Goal: Find specific fact: Find specific fact

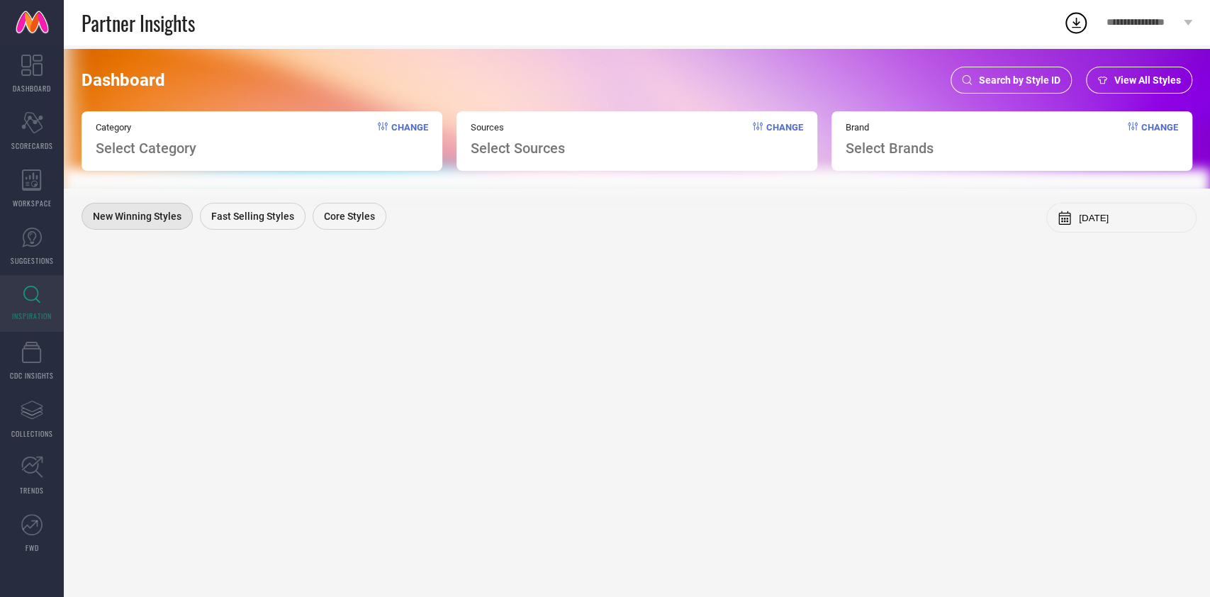
click at [1028, 76] on span "Search by Style ID" at bounding box center [1020, 79] width 82 height 11
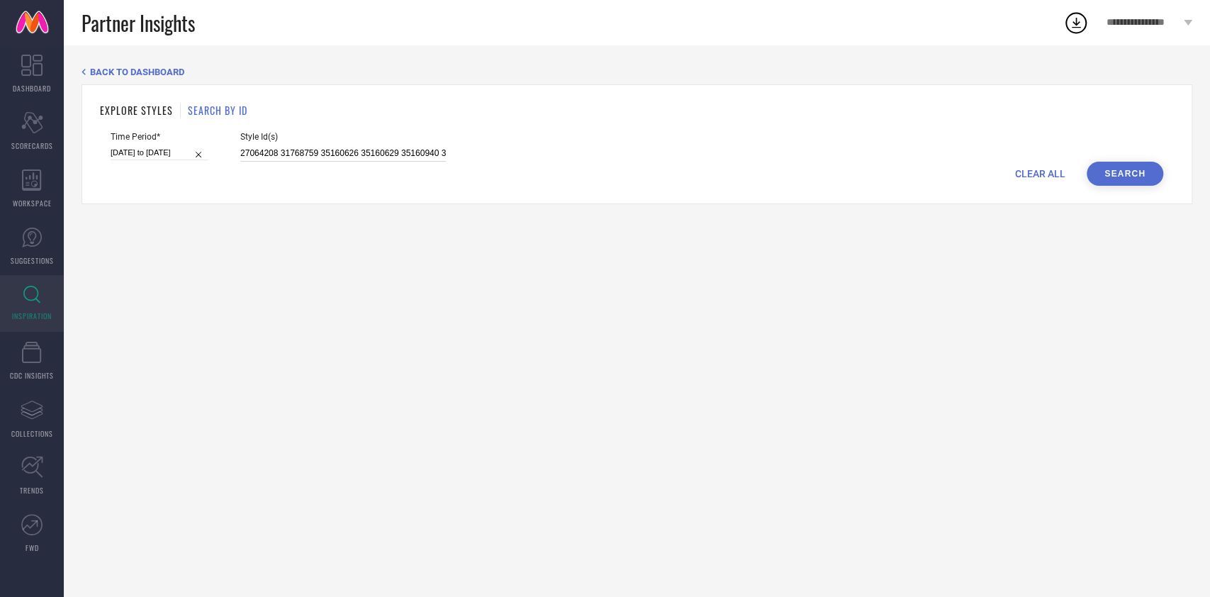
click at [334, 156] on input "27064208 31768759 35160626 35160629 35160940 35160968 35160976 31757701 3075876…" at bounding box center [343, 153] width 206 height 16
paste input "5160626 35160629 35160976 31757701 30758771 35160627 35160628 35160631 35160633…"
type input "27064208 35160626 35160629 35160976 31757701 30758771 35160627 35160628 3516063…"
click at [158, 157] on input "[DATE] to [DATE]" at bounding box center [160, 152] width 98 height 15
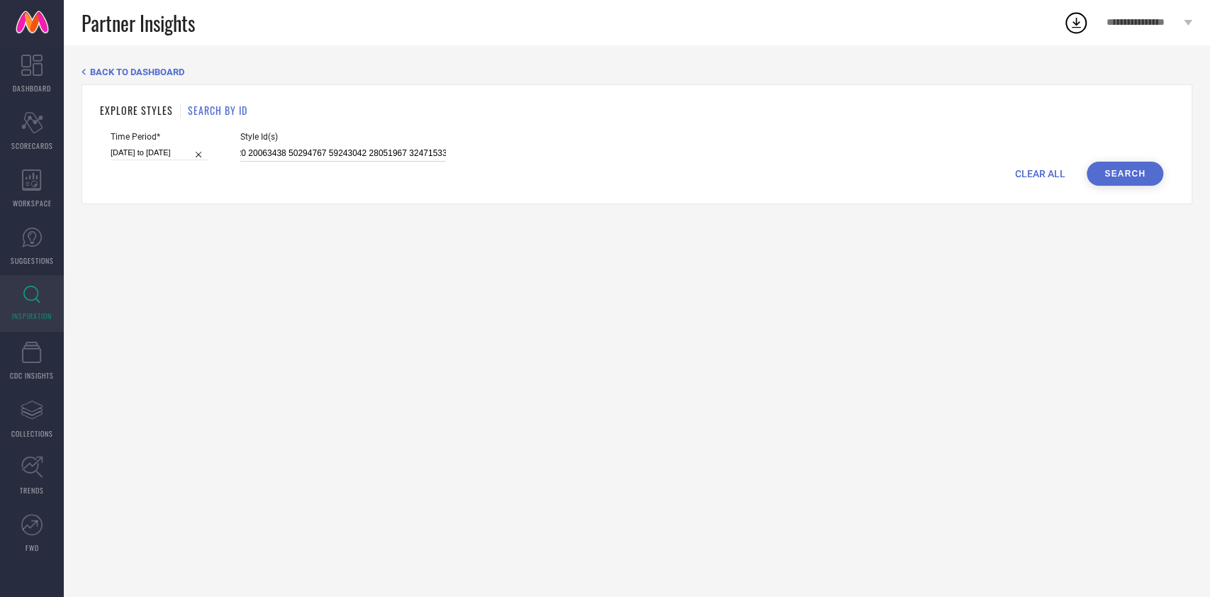
select select "7"
select select "2025"
select select "8"
select select "2025"
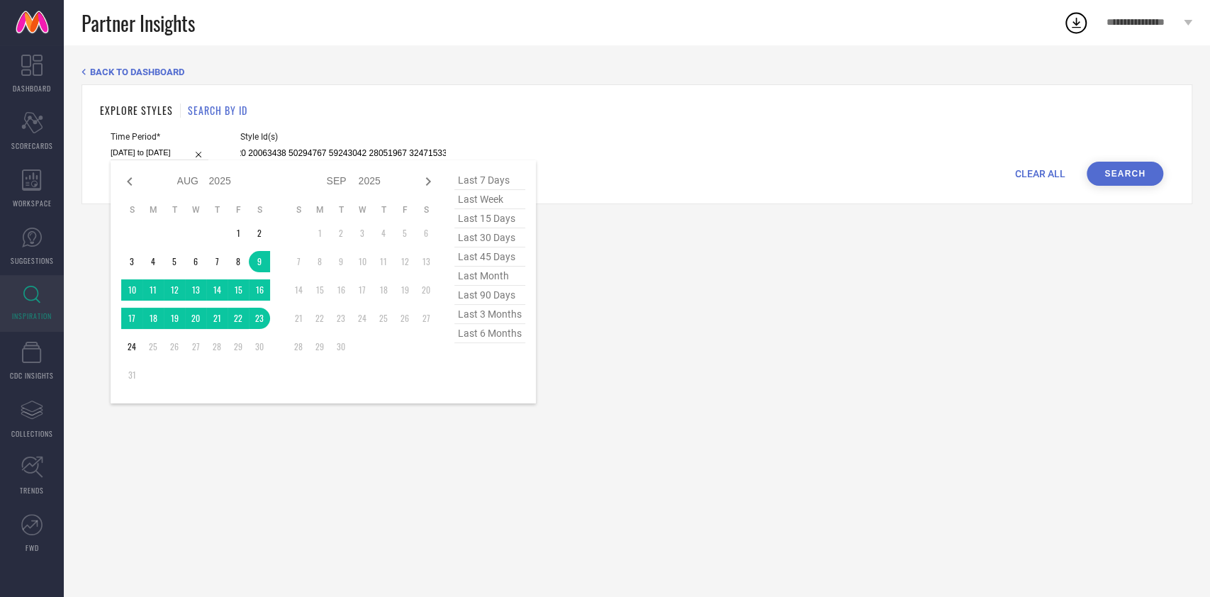
type input "27064208 35160626 35160629 35160976 31757701 30758771 35160627 35160628 3516063…"
click at [493, 219] on span "last 15 days" at bounding box center [490, 218] width 71 height 19
type input "[DATE] to [DATE]"
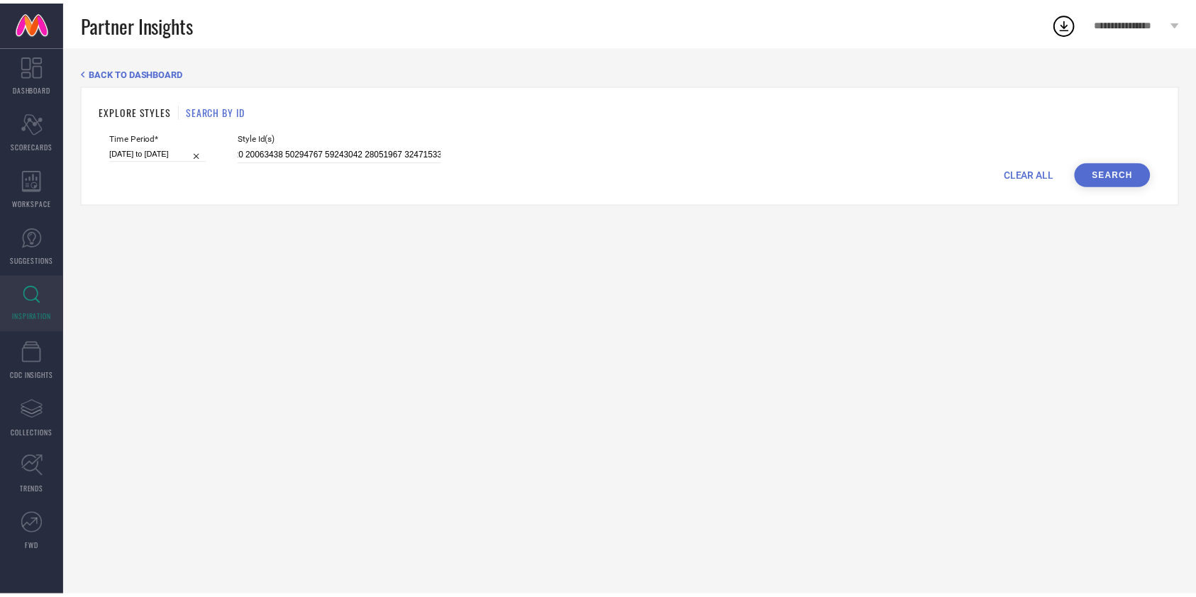
scroll to position [0, 0]
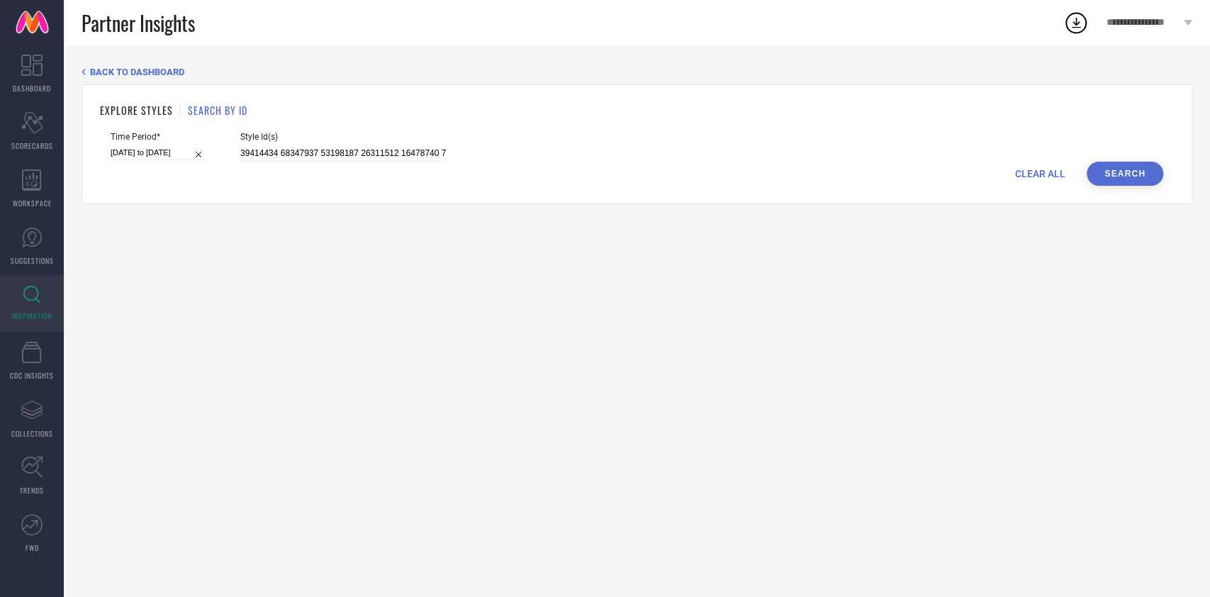
click at [1123, 179] on button "Search" at bounding box center [1125, 174] width 77 height 24
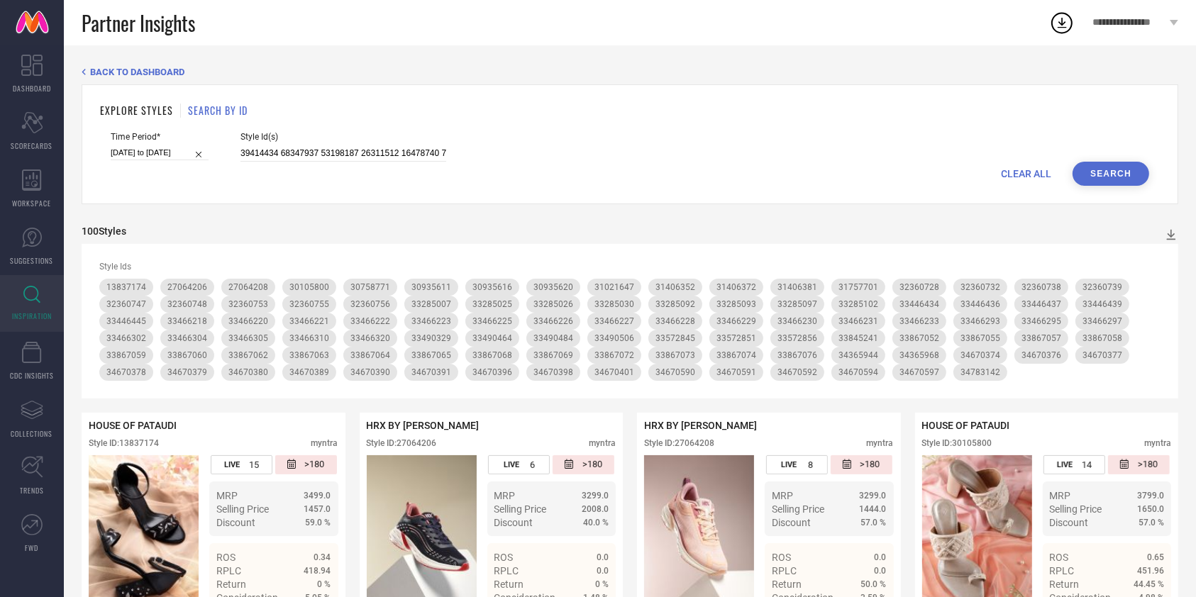
select select "7"
select select "2025"
select select "8"
select select "2025"
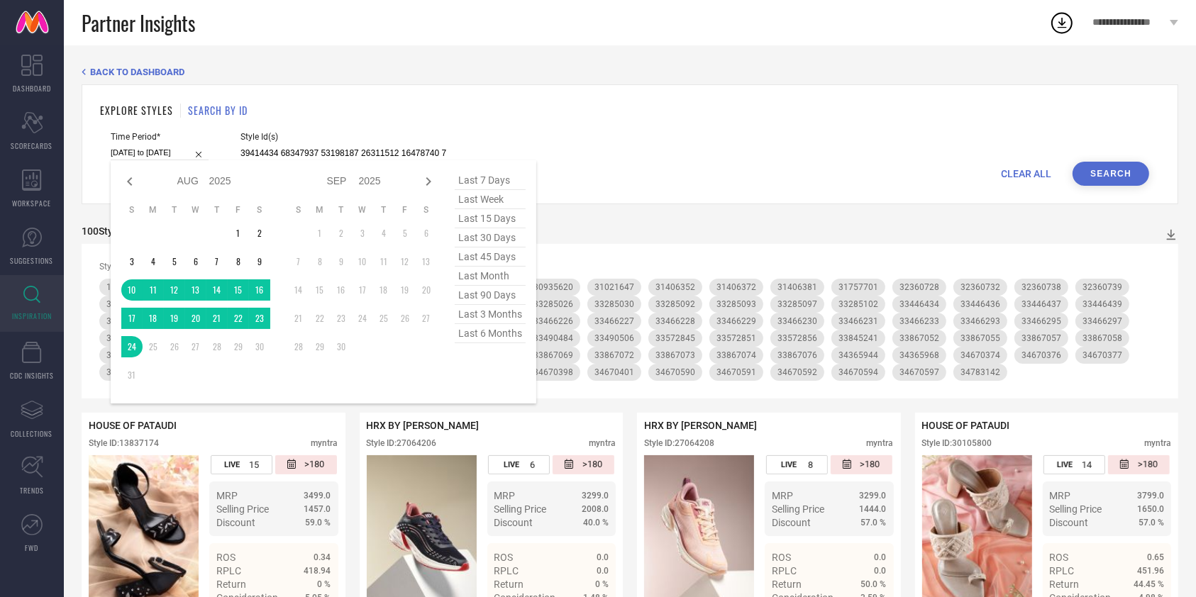
click at [152, 160] on div "[DATE] to [DATE] Jan Feb Mar Apr May Jun [DATE] Aug Sep Oct Nov [DATE] 2016 201…" at bounding box center [160, 152] width 98 height 15
click at [471, 198] on span "last week" at bounding box center [490, 199] width 71 height 19
type input "[DATE] to [DATE]"
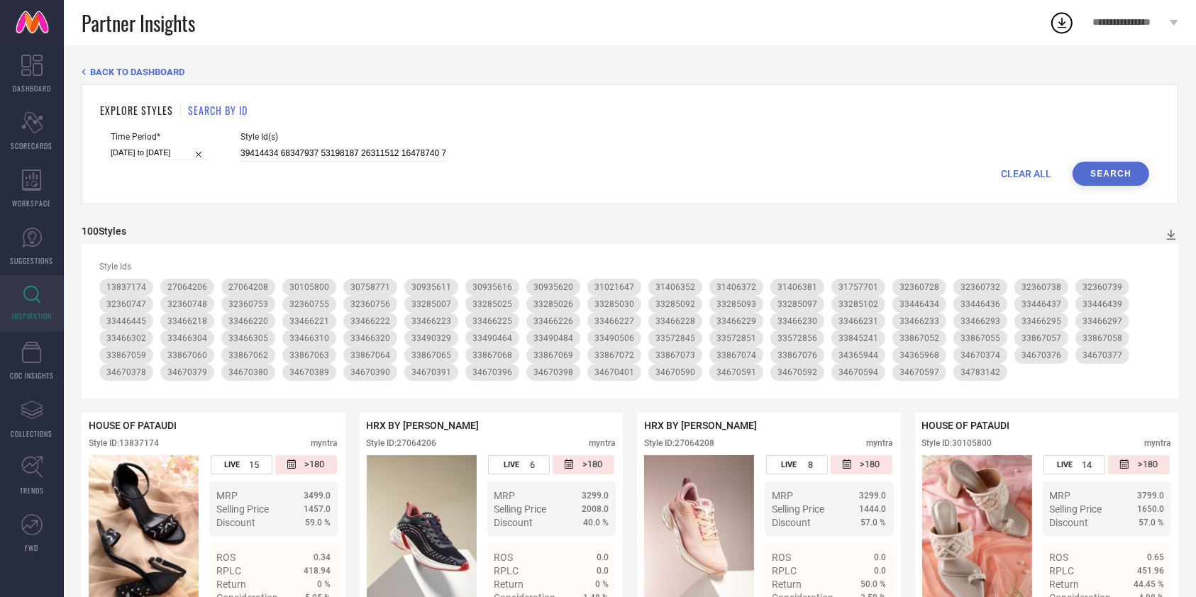
click at [1113, 167] on button "Search" at bounding box center [1110, 174] width 77 height 24
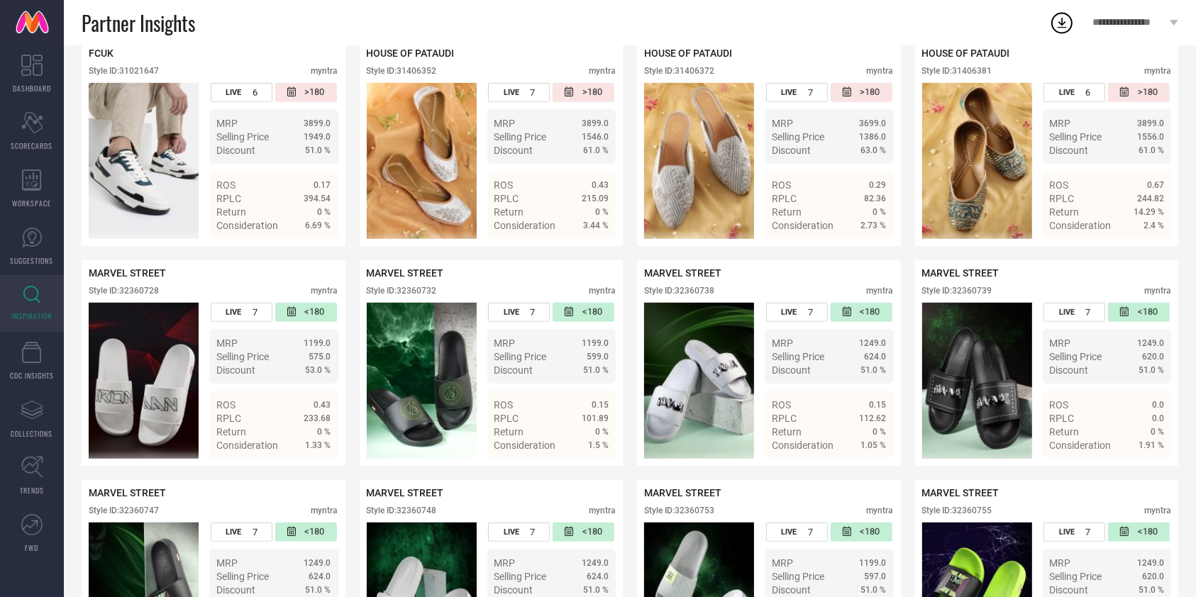
scroll to position [811, 0]
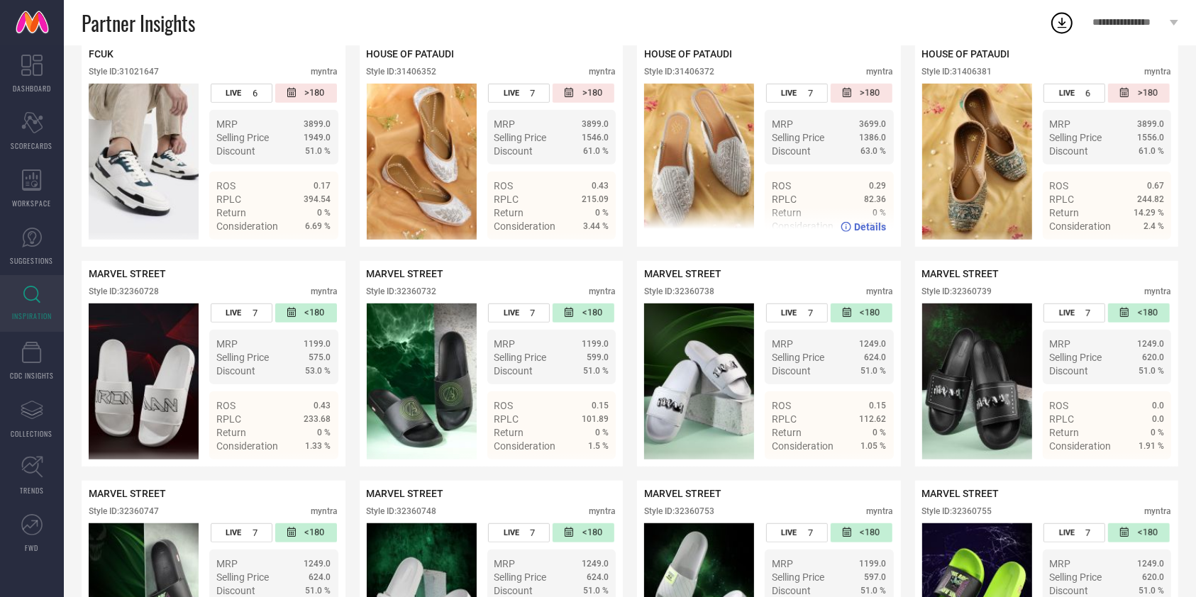
click at [698, 77] on div "Style ID: 31406372" at bounding box center [679, 72] width 70 height 10
copy div "31406372"
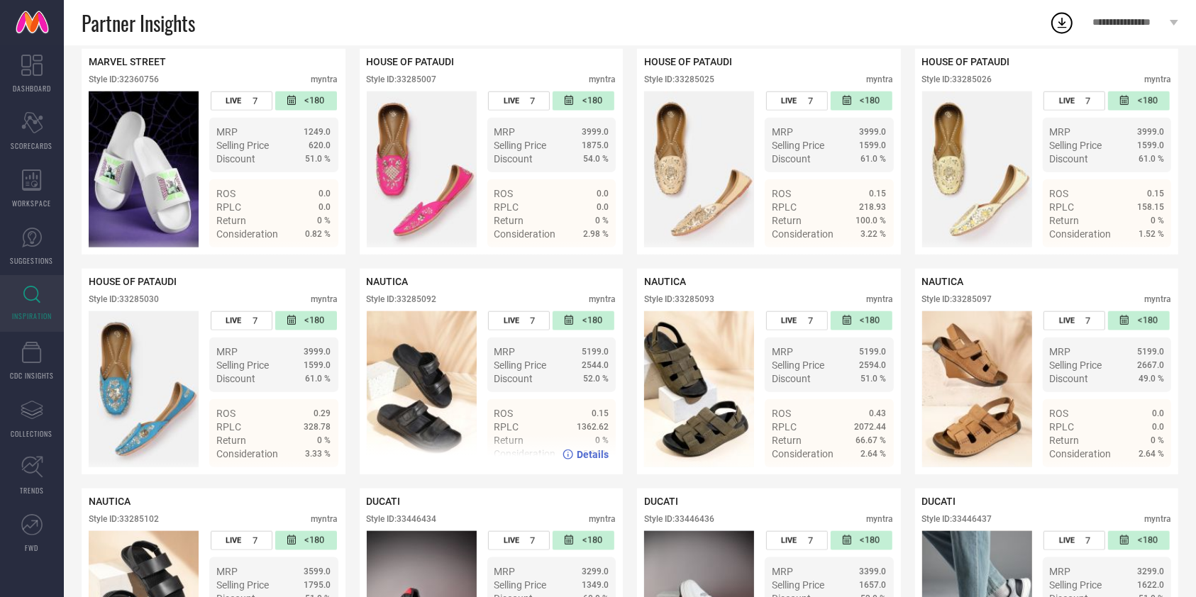
scroll to position [1464, 0]
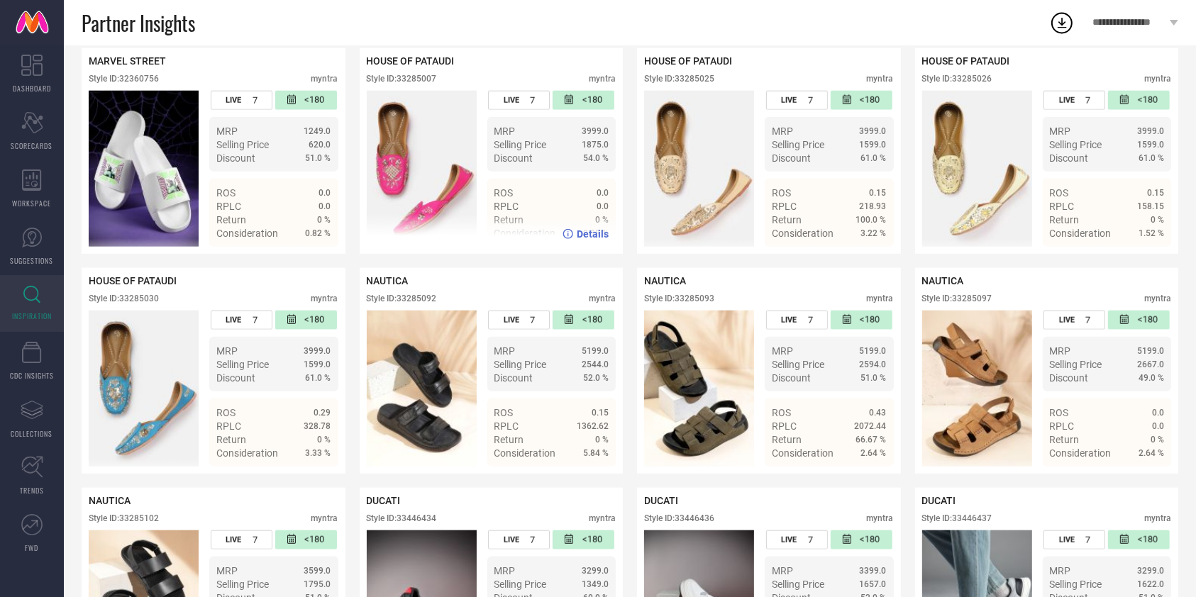
click at [414, 84] on div "Style ID: 33285007" at bounding box center [402, 79] width 70 height 10
copy div "33285007"
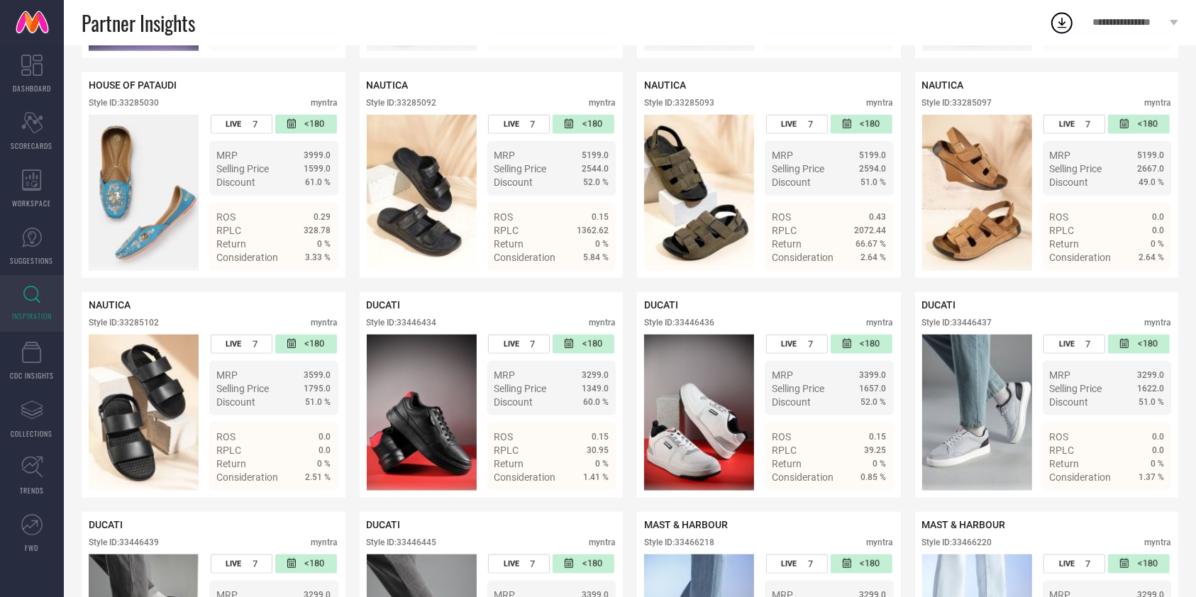
scroll to position [1692, 0]
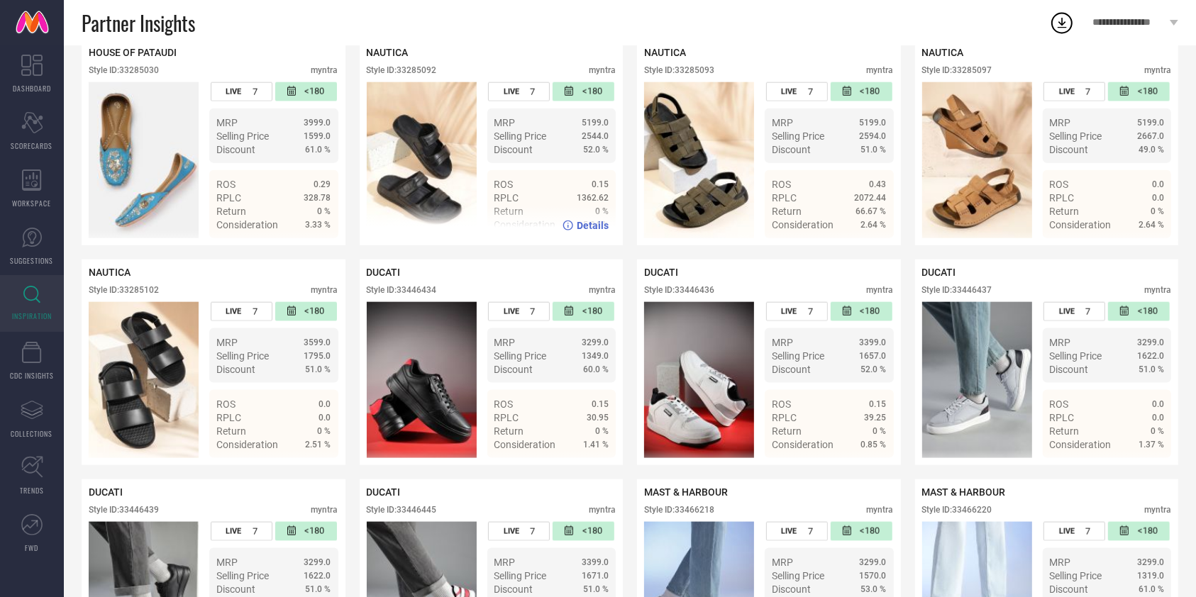
click at [428, 82] on div "NAUTICA Style ID: 33285092 myntra" at bounding box center [492, 64] width 250 height 35
copy div "33285092"
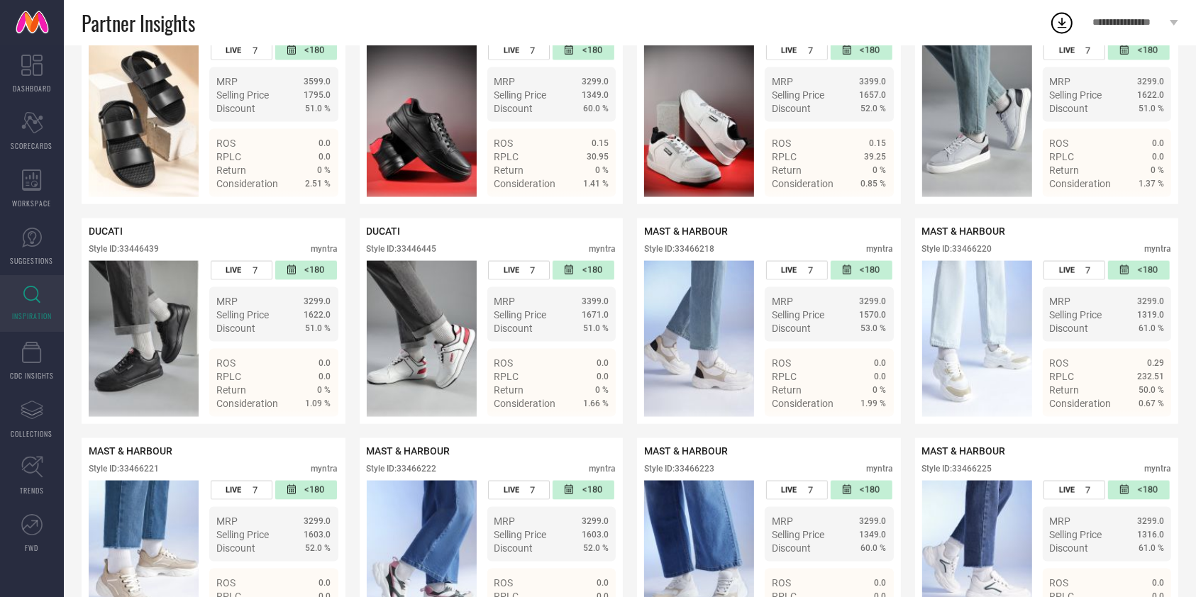
scroll to position [1954, 0]
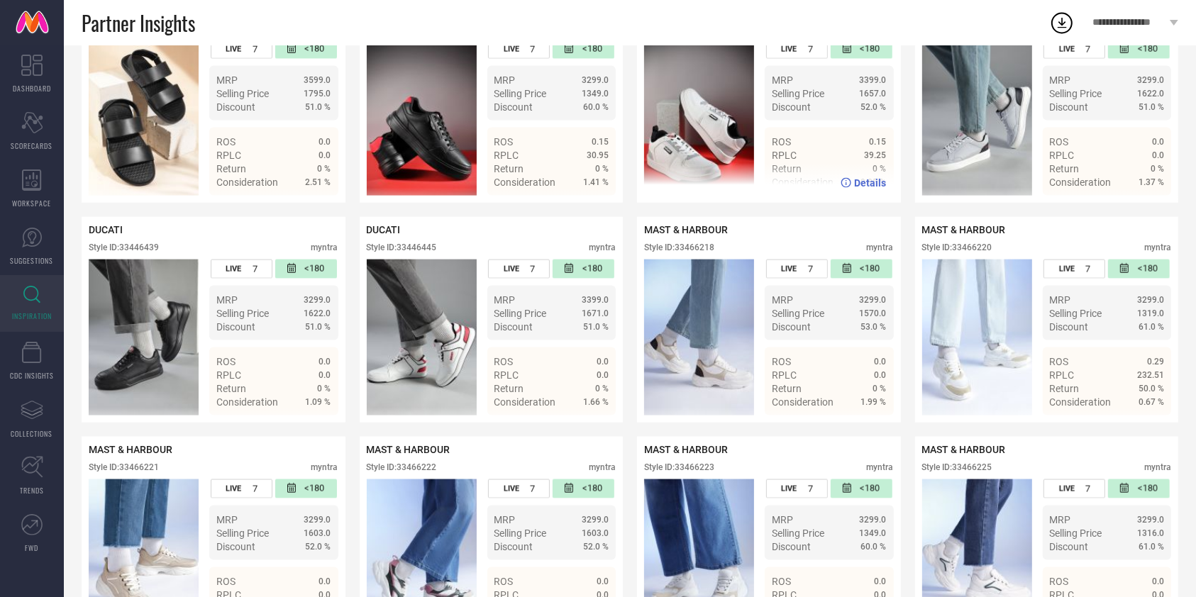
click at [696, 33] on div "Style ID: 33446436" at bounding box center [679, 28] width 70 height 10
copy div "33446436"
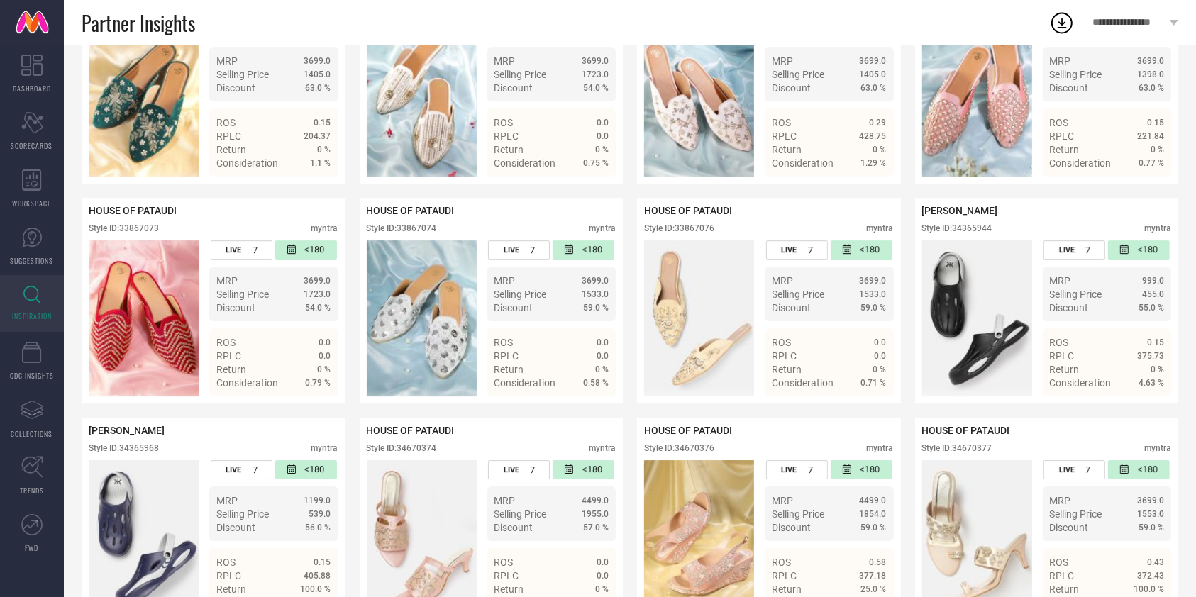
scroll to position [4384, 0]
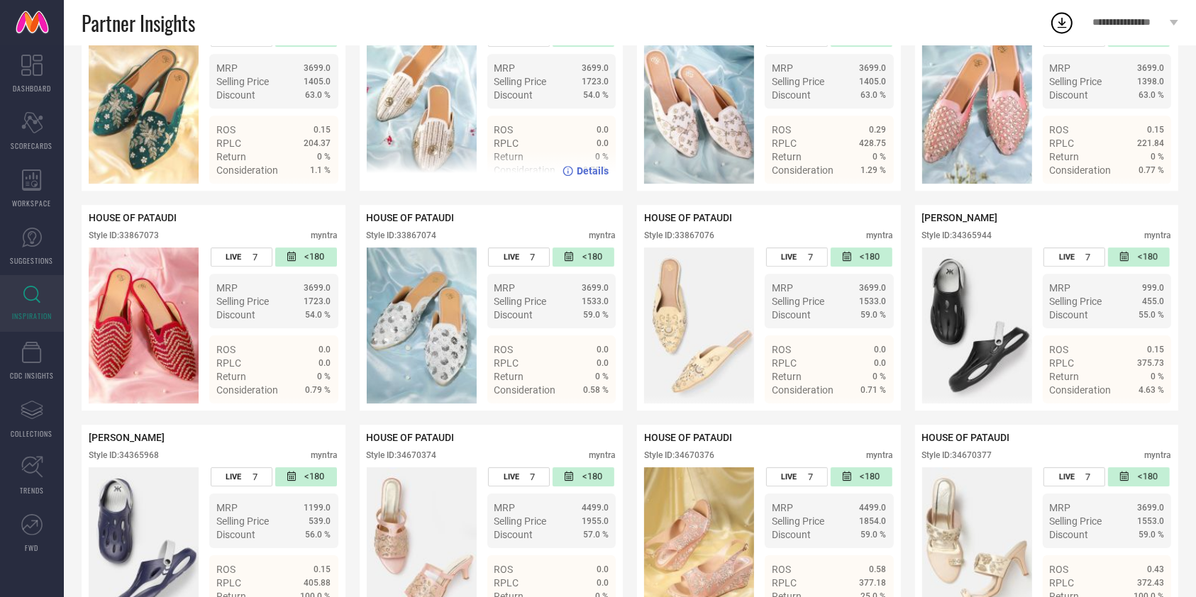
click at [410, 21] on div "Style ID: 33867068" at bounding box center [402, 16] width 70 height 10
copy div "33867068"
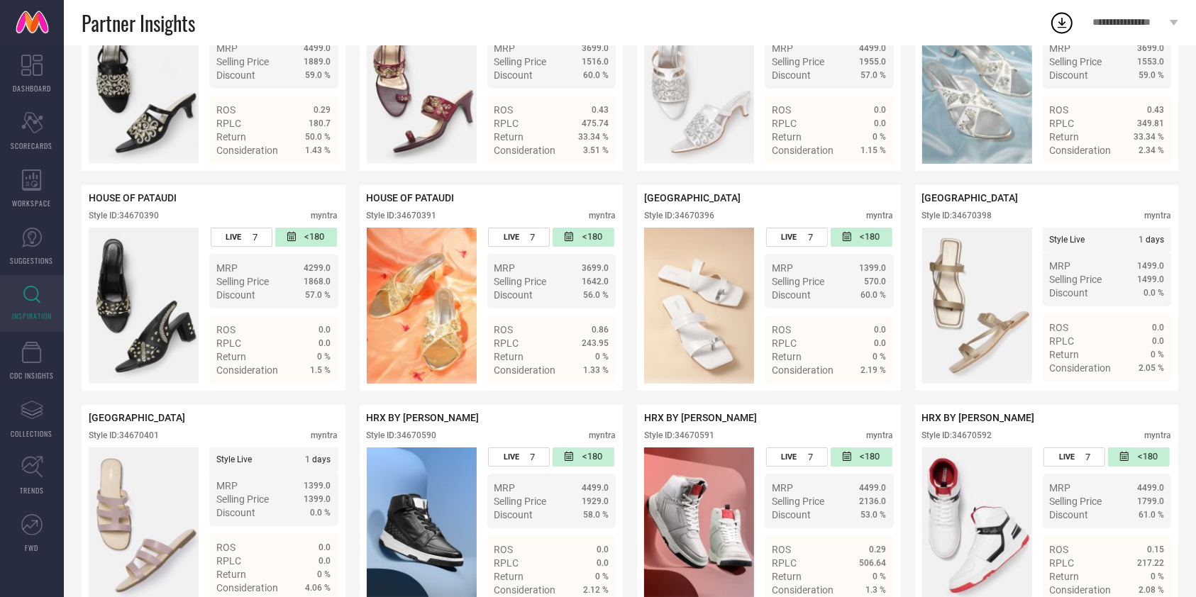
scroll to position [5084, 0]
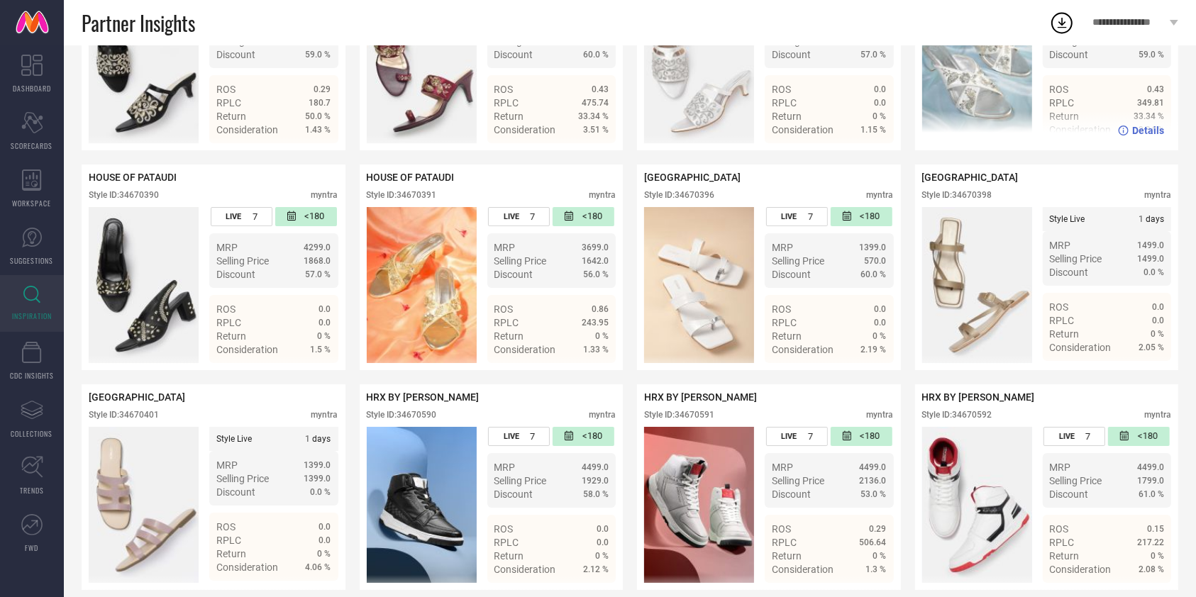
copy div "34670389"
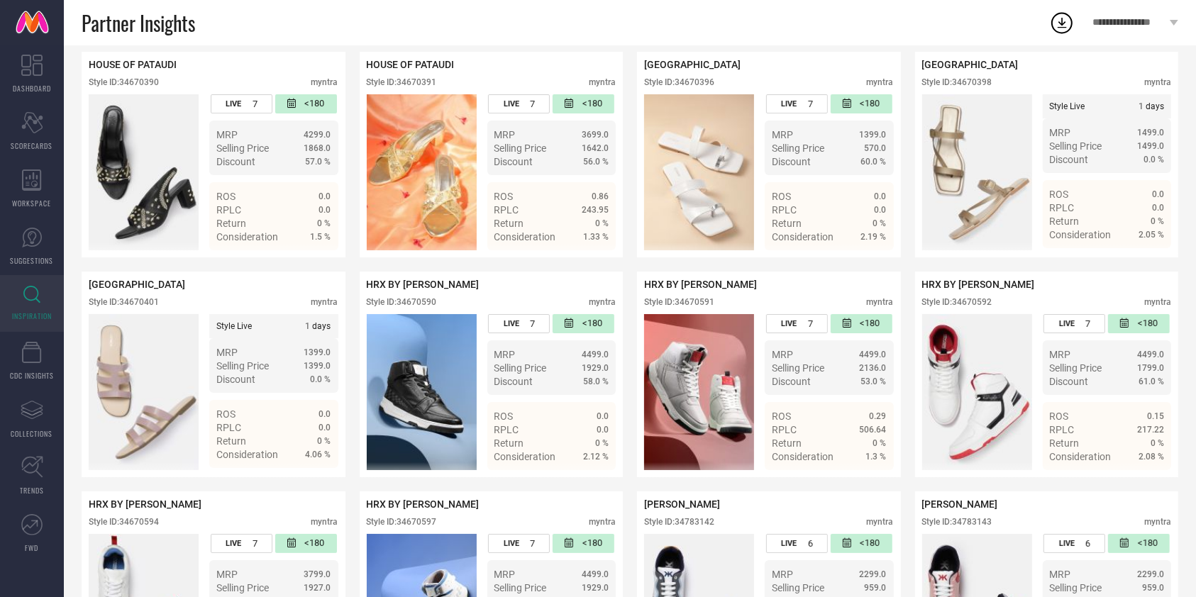
scroll to position [5232, 0]
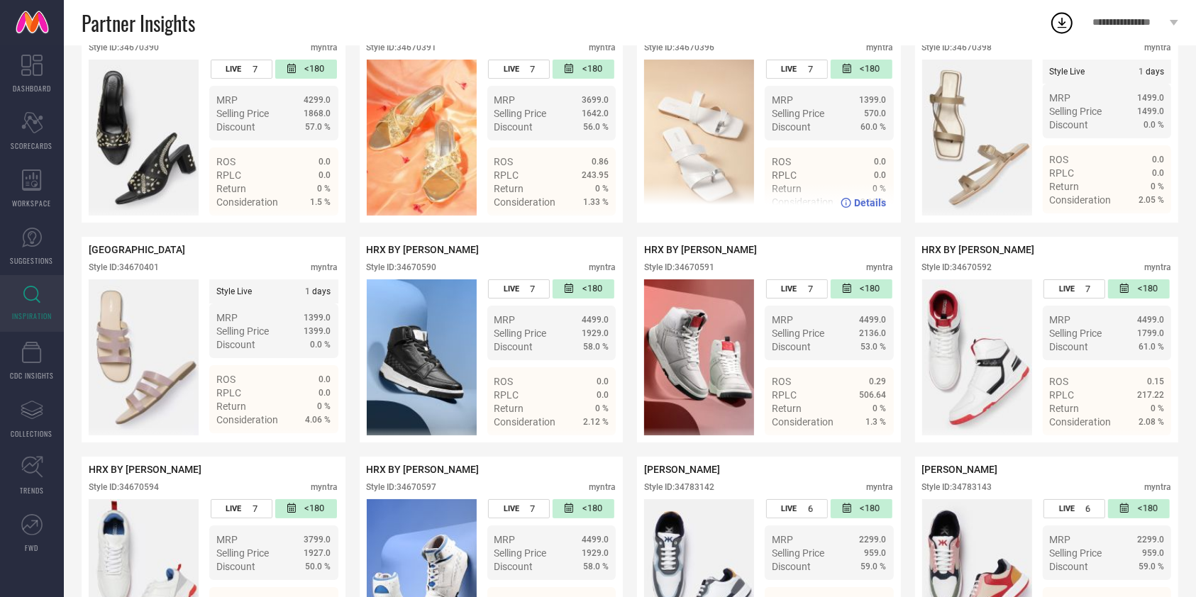
click at [703, 52] on div "Style ID: 34670396" at bounding box center [679, 48] width 70 height 10
copy div "34670396"
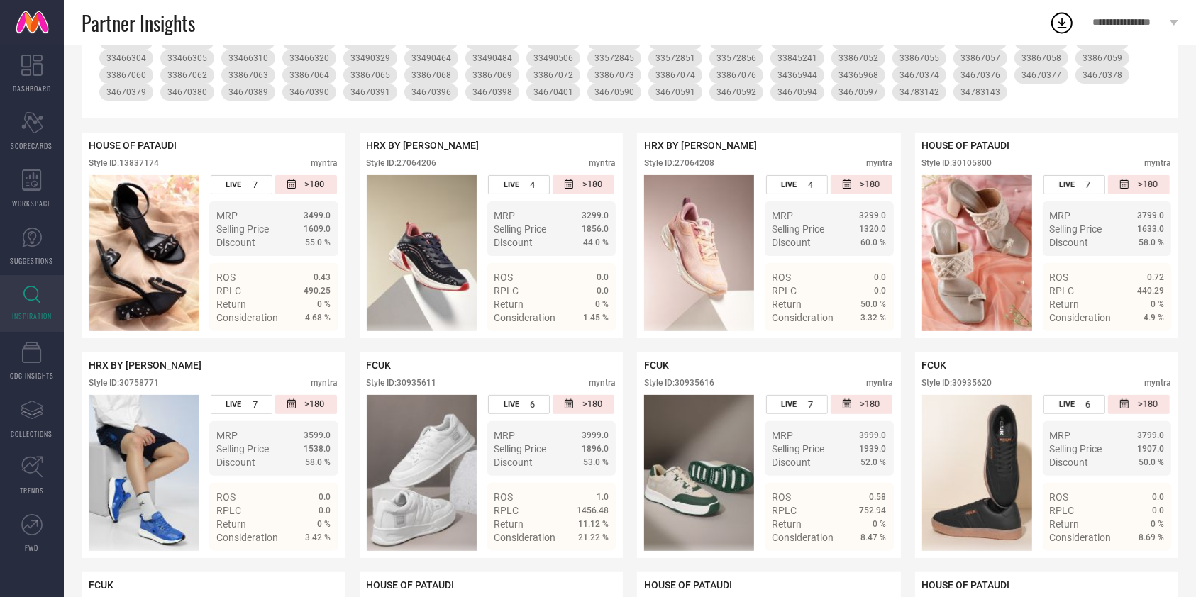
scroll to position [0, 0]
